Goal: Information Seeking & Learning: Learn about a topic

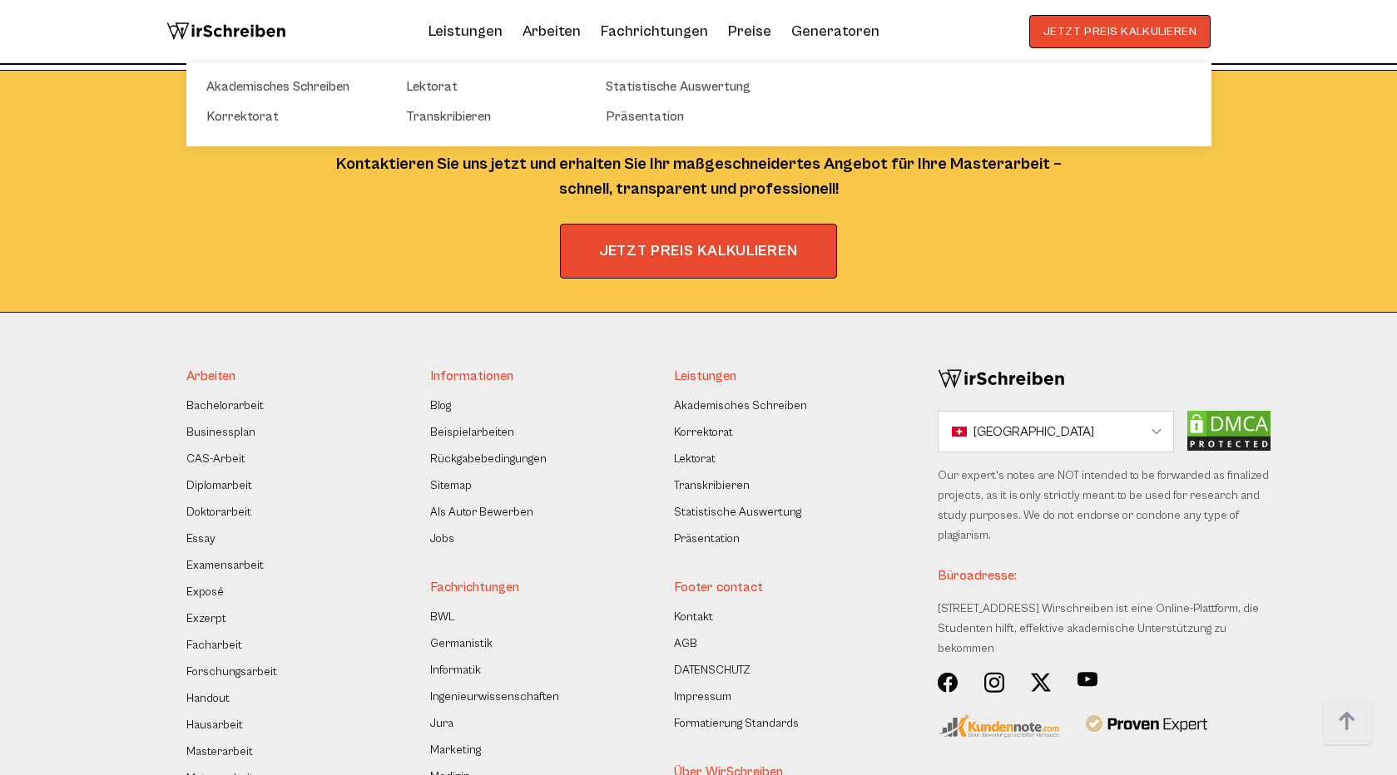
scroll to position [2637, 0]
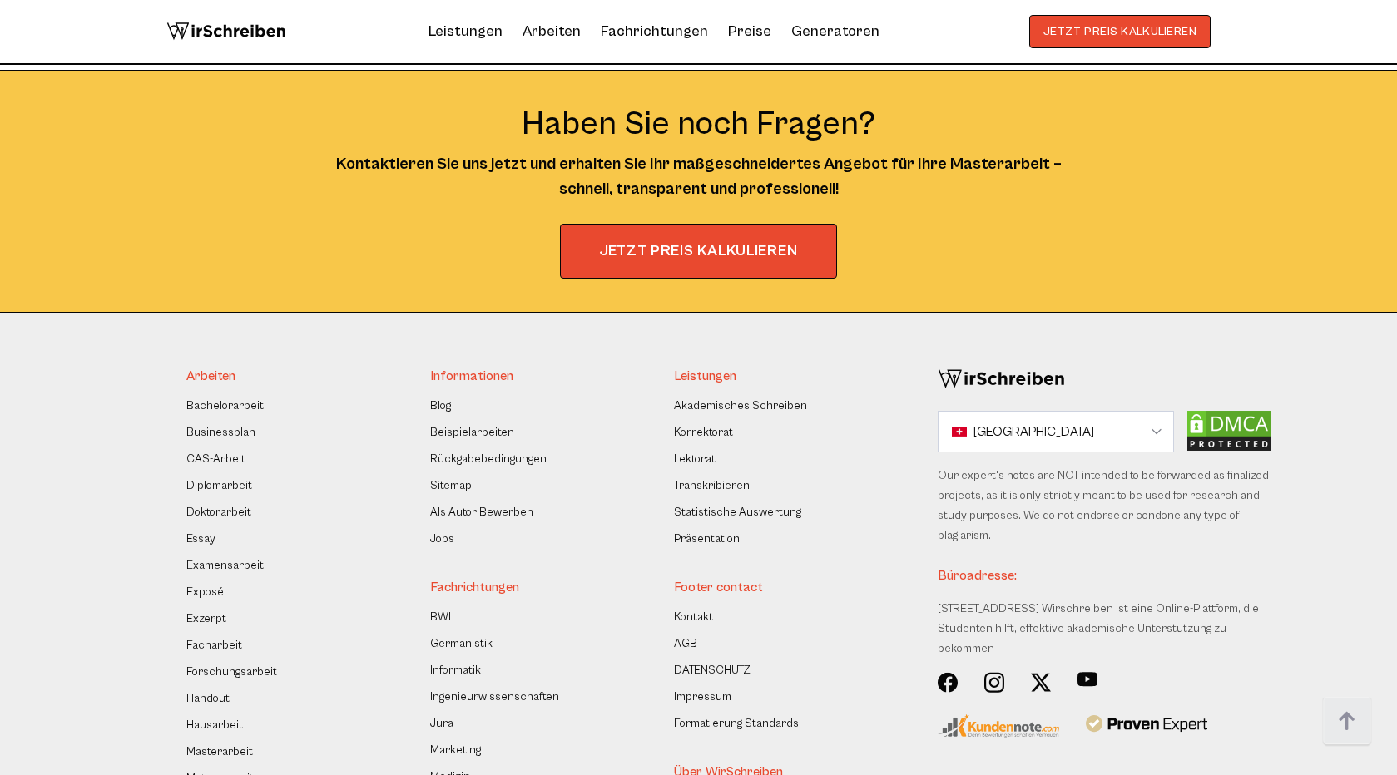
click at [350, 14] on nav "JETZT PREIS KALKULIEREN 9:00 - 18:00 Mo.-So. +4944193168040 So funktioniert es …" at bounding box center [698, 32] width 1397 height 65
click at [302, 224] on div "JETZT PREIS KALKULIEREN" at bounding box center [699, 251] width 1038 height 55
click at [249, 40] on img at bounding box center [226, 31] width 120 height 33
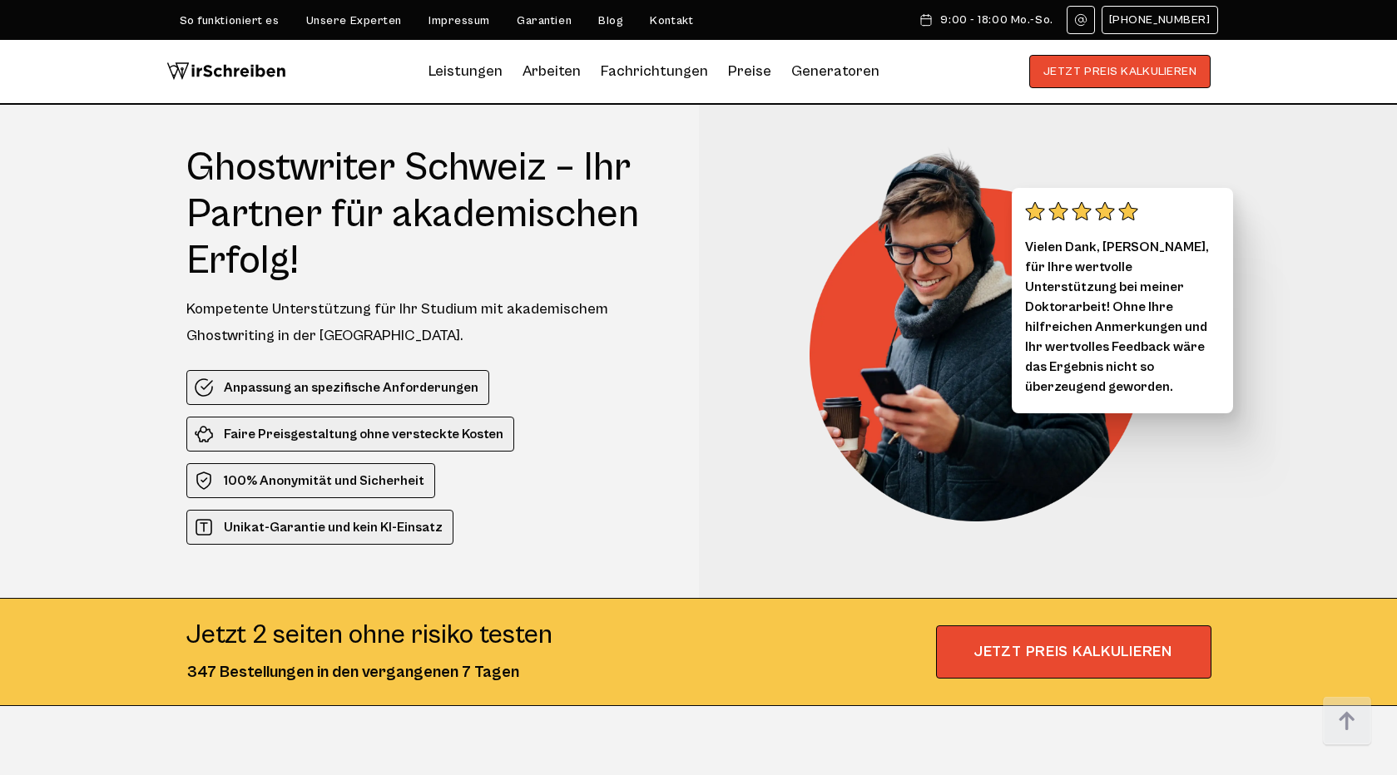
click at [111, 93] on nav "JETZT PREIS KALKULIEREN 9:00 - 18:00 Mo.-So. +4944193168040 So funktioniert es …" at bounding box center [698, 72] width 1397 height 65
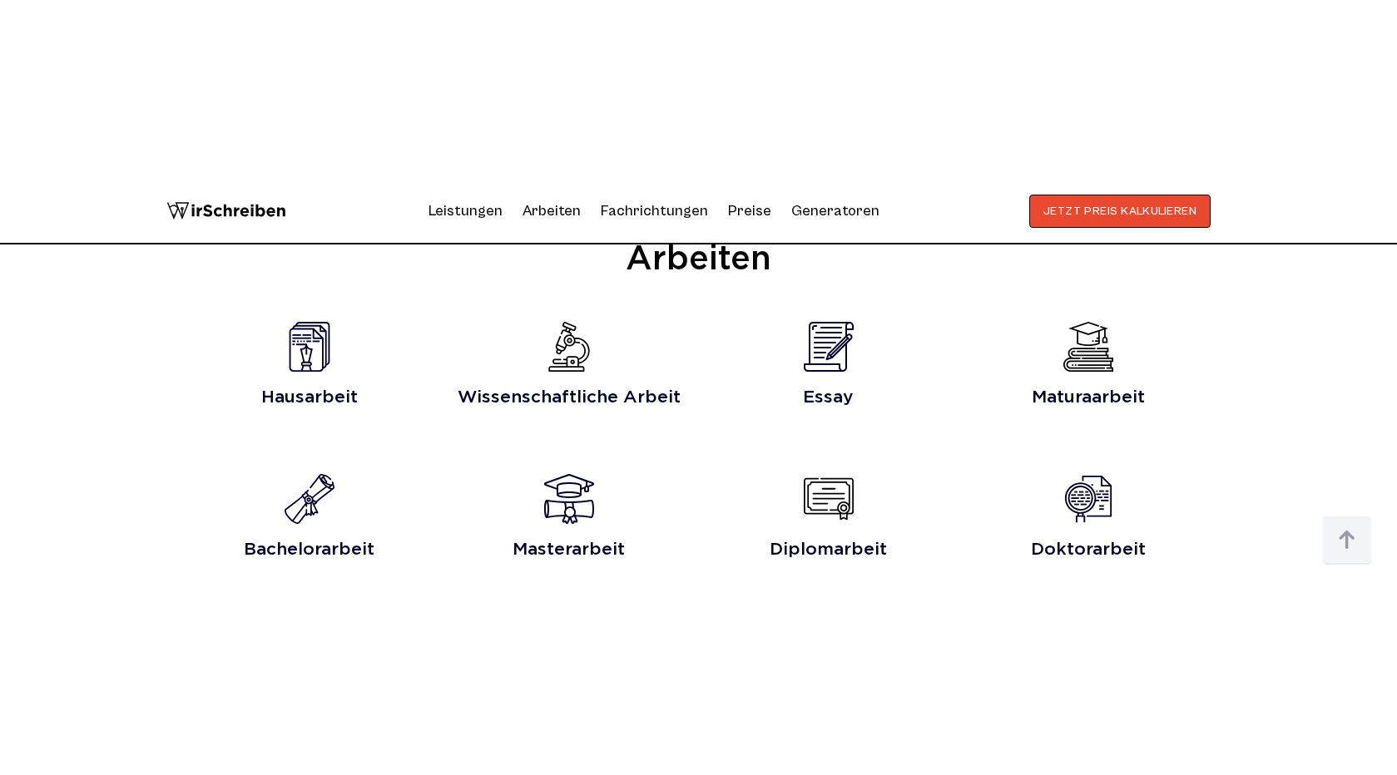
scroll to position [1668, 0]
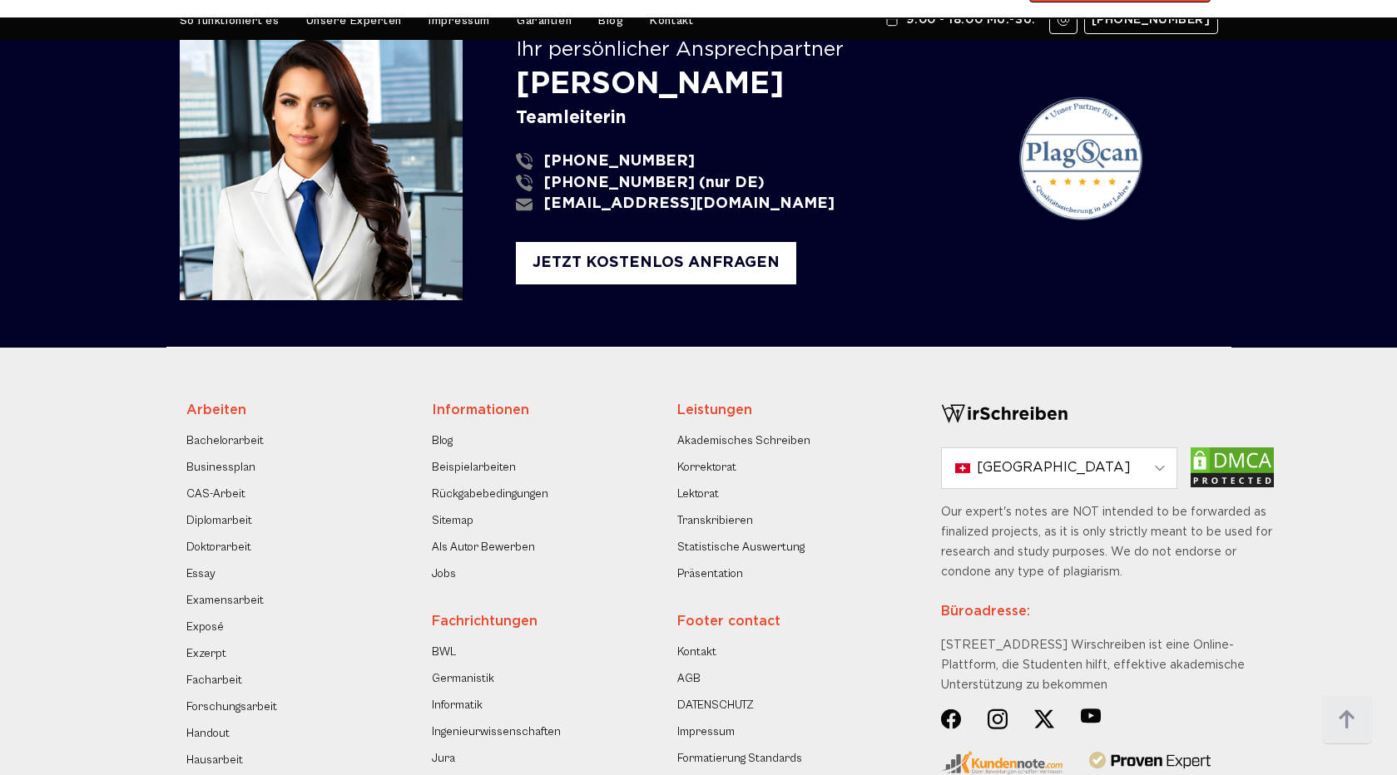
scroll to position [425, 0]
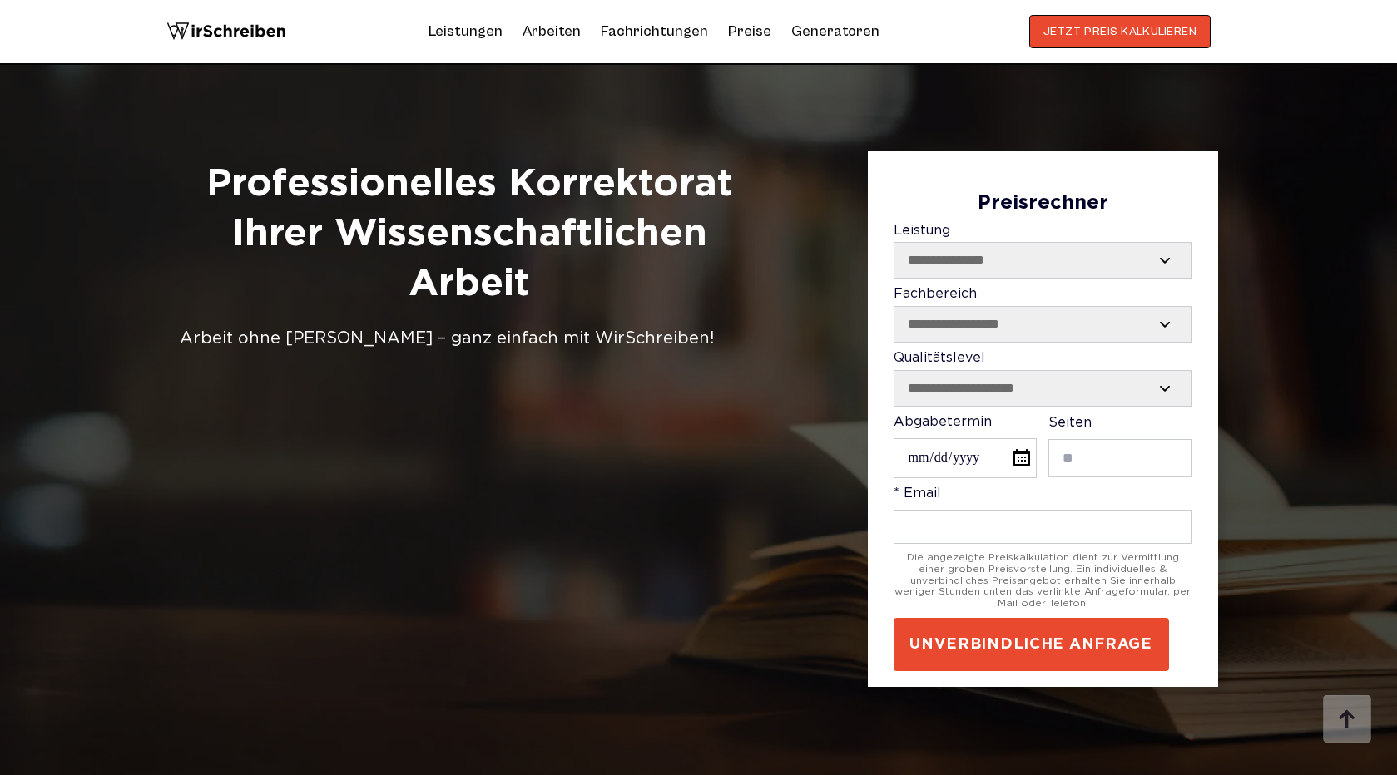
scroll to position [4459, 0]
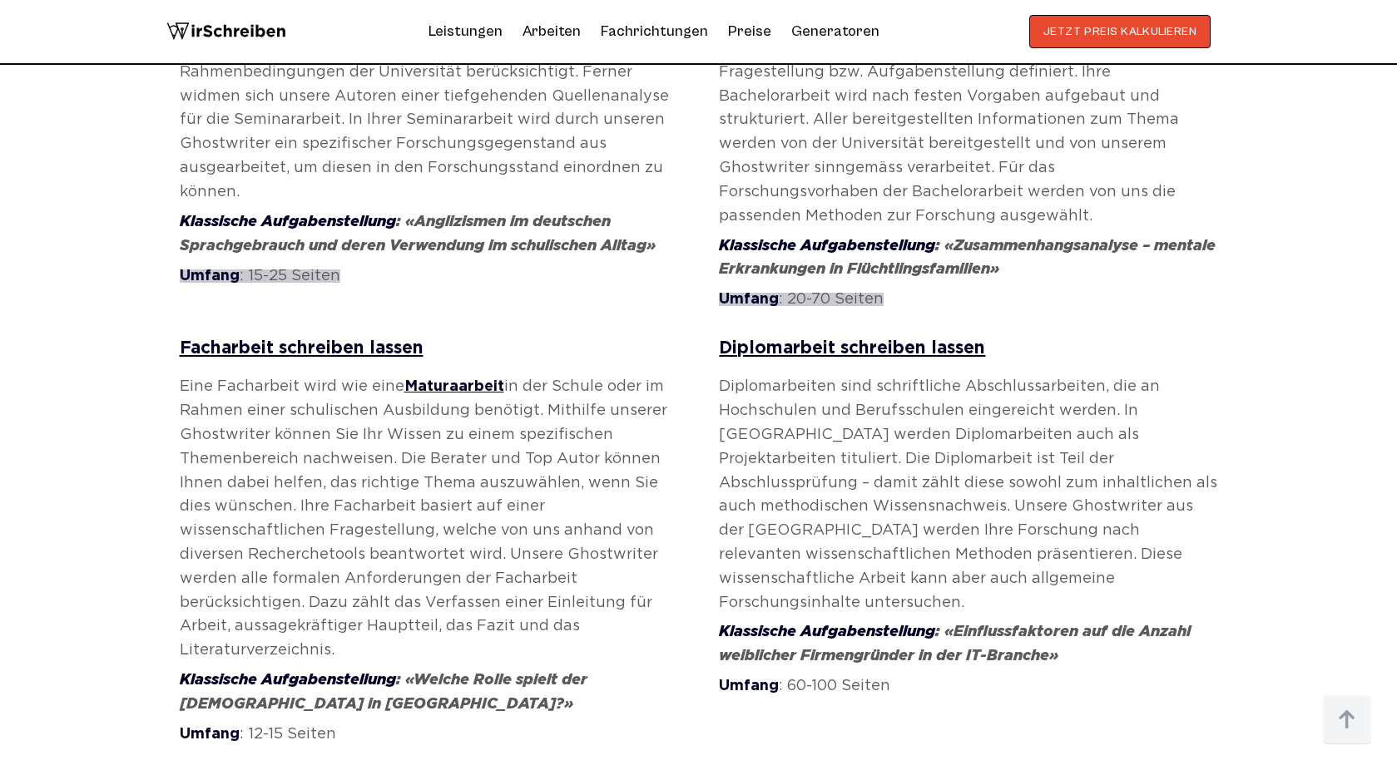
scroll to position [8639, 0]
